Goal: Task Accomplishment & Management: Use online tool/utility

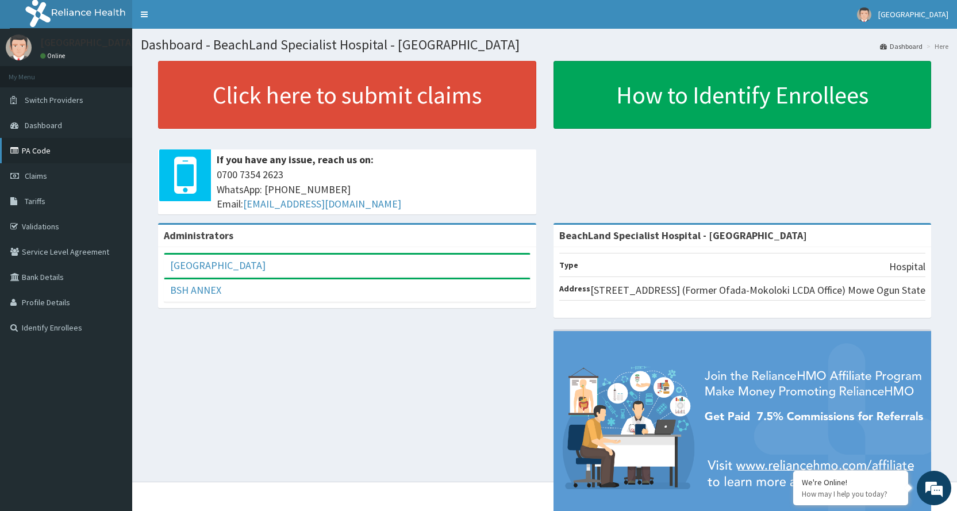
click at [62, 141] on link "PA Code" at bounding box center [66, 150] width 132 height 25
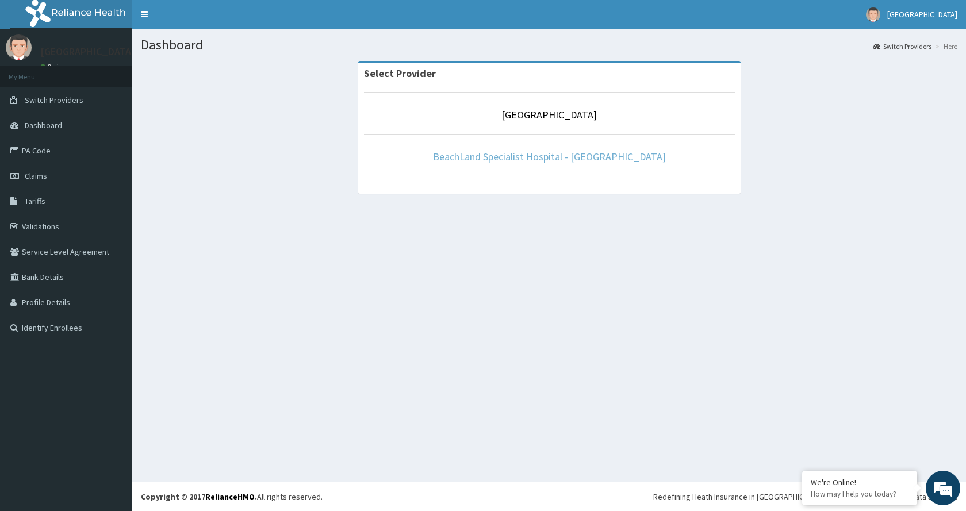
click at [529, 158] on link "BeachLand Specialist Hospital - [GEOGRAPHIC_DATA]" at bounding box center [549, 156] width 233 height 13
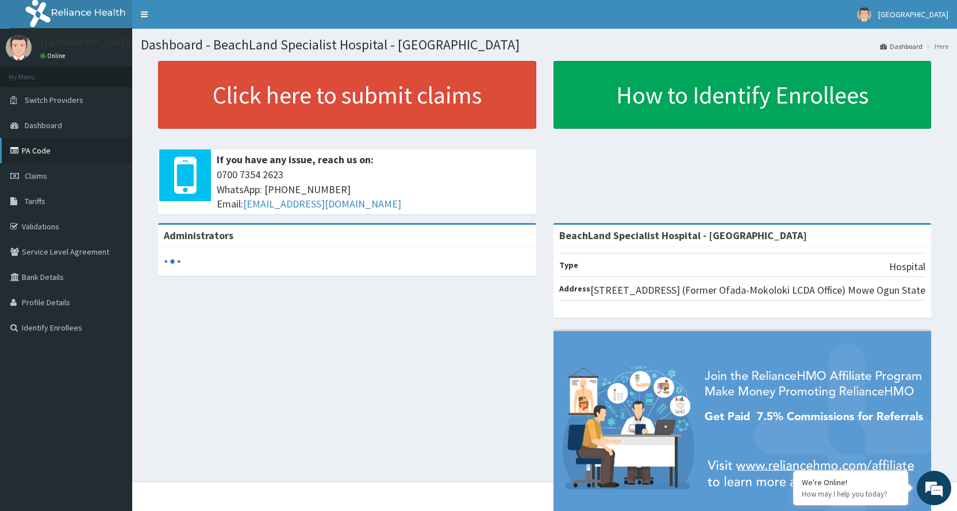
click at [57, 155] on link "PA Code" at bounding box center [66, 150] width 132 height 25
click at [53, 151] on link "PA Code" at bounding box center [66, 150] width 132 height 25
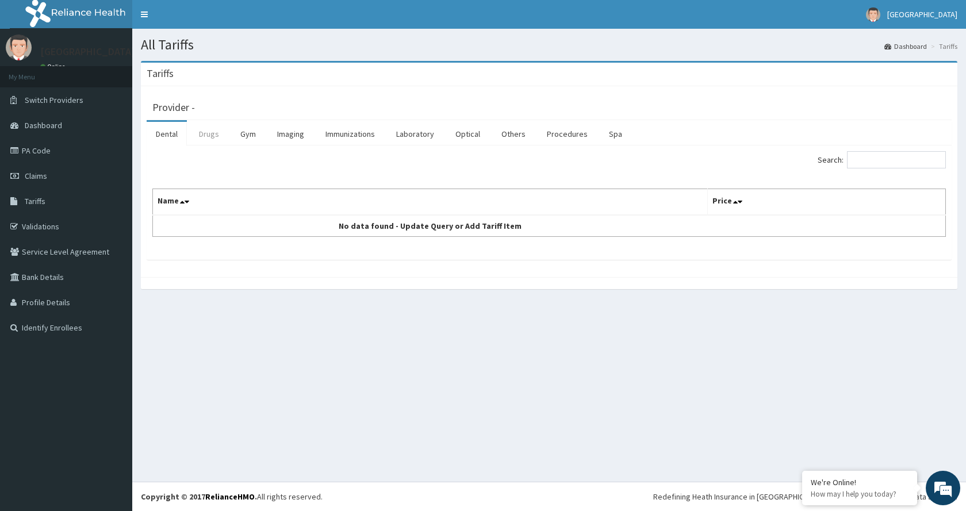
click at [212, 130] on link "Drugs" at bounding box center [209, 134] width 39 height 24
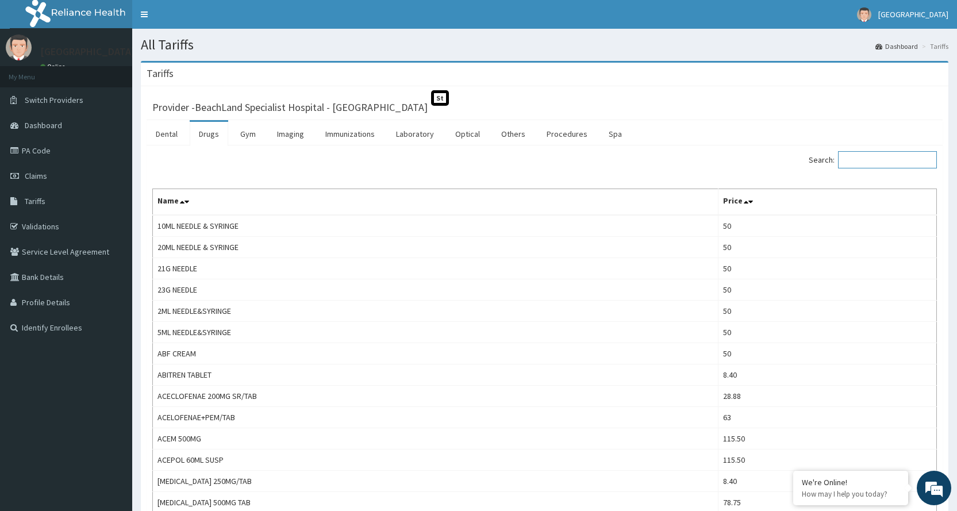
click at [859, 162] on input "Search:" at bounding box center [887, 159] width 99 height 17
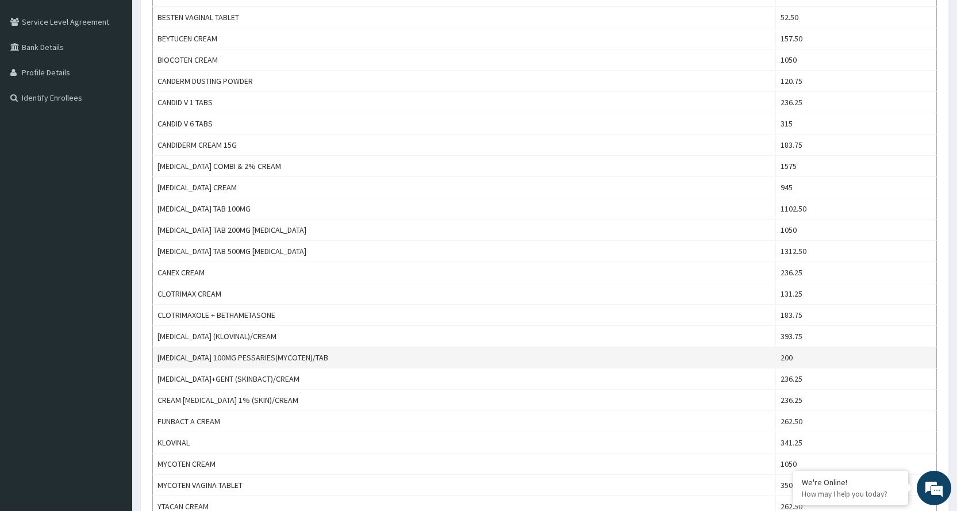
scroll to position [287, 0]
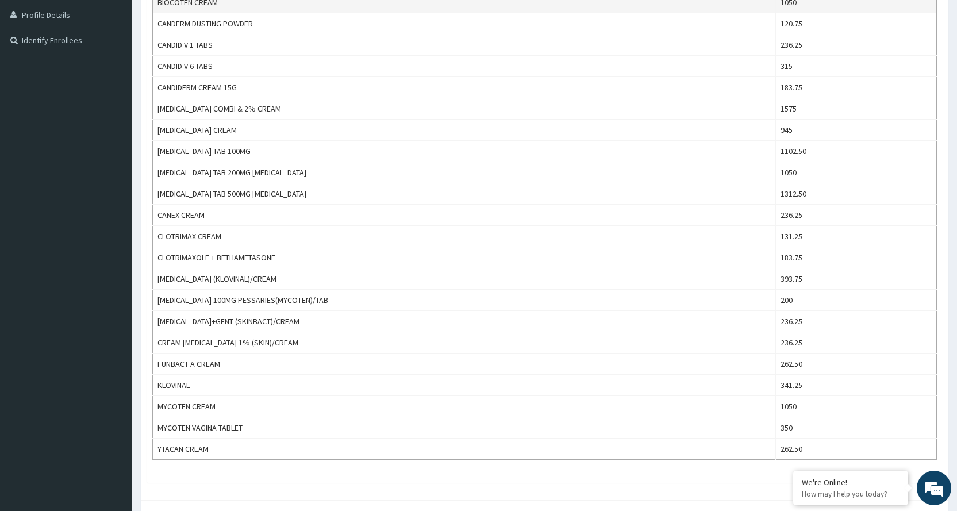
type input "clotri"
